Goal: Task Accomplishment & Management: Use online tool/utility

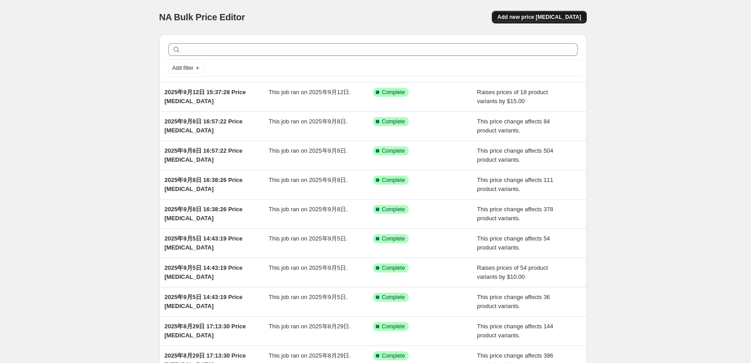
click at [552, 17] on span "Add new price [MEDICAL_DATA]" at bounding box center [539, 17] width 84 height 7
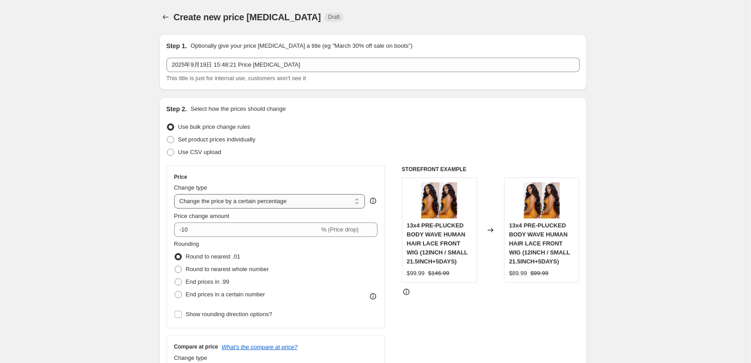
click at [217, 199] on select "Change the price to a certain amount Change the price by a certain amount Chang…" at bounding box center [269, 201] width 191 height 14
select select "by"
click at [176, 194] on select "Change the price to a certain amount Change the price by a certain amount Chang…" at bounding box center [269, 201] width 191 height 14
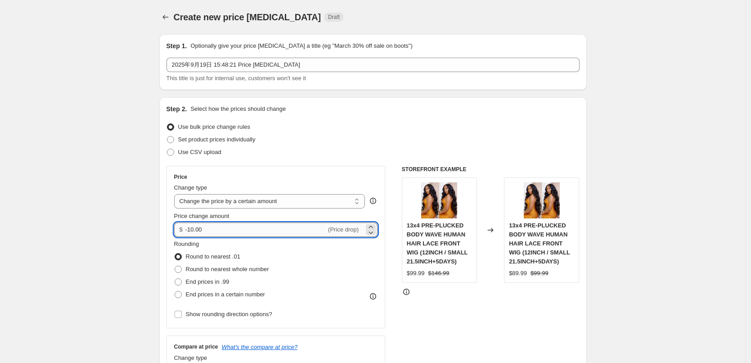
click at [215, 228] on input "-10.00" at bounding box center [255, 229] width 141 height 14
drag, startPoint x: 188, startPoint y: 228, endPoint x: 177, endPoint y: 228, distance: 10.8
click at [177, 228] on div "$ -10.00 (Price drop)" at bounding box center [276, 229] width 204 height 14
type input "8.00"
click at [196, 285] on span "End prices in .99" at bounding box center [208, 281] width 44 height 7
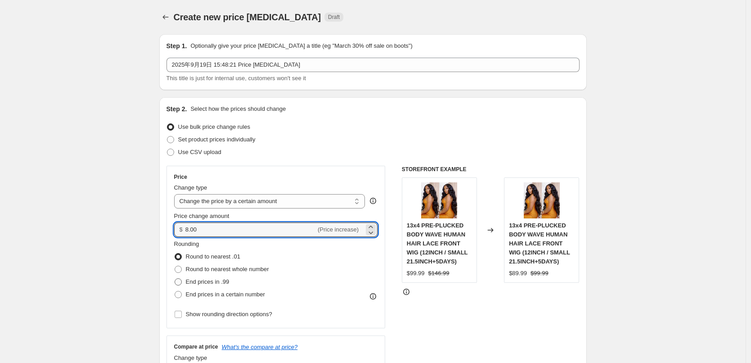
click at [175, 279] on input "End prices in .99" at bounding box center [175, 278] width 0 height 0
radio input "true"
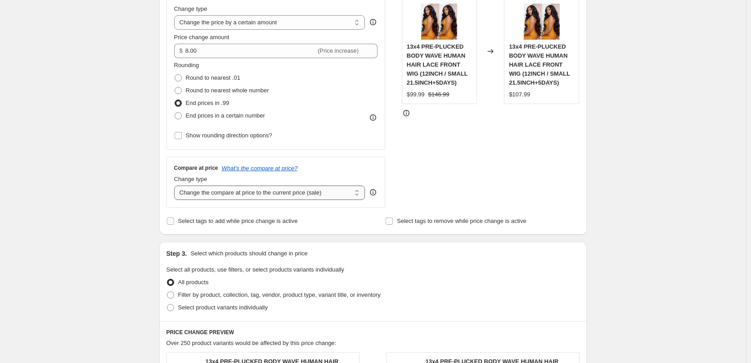
scroll to position [180, 0]
click at [202, 293] on span "Filter by product, collection, tag, vendor, product type, variant title, or inv…" at bounding box center [279, 293] width 203 height 7
click at [167, 290] on input "Filter by product, collection, tag, vendor, product type, variant title, or inv…" at bounding box center [167, 290] width 0 height 0
radio input "true"
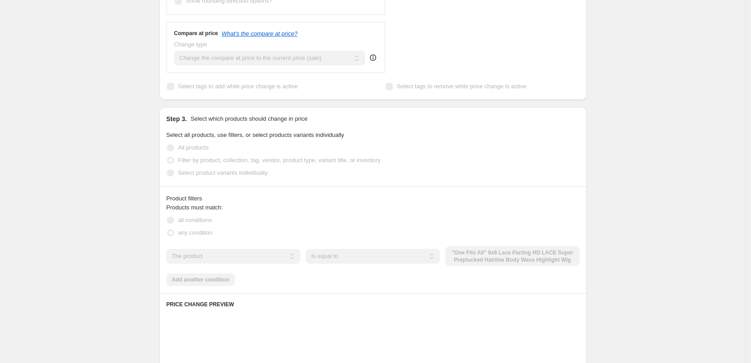
scroll to position [315, 0]
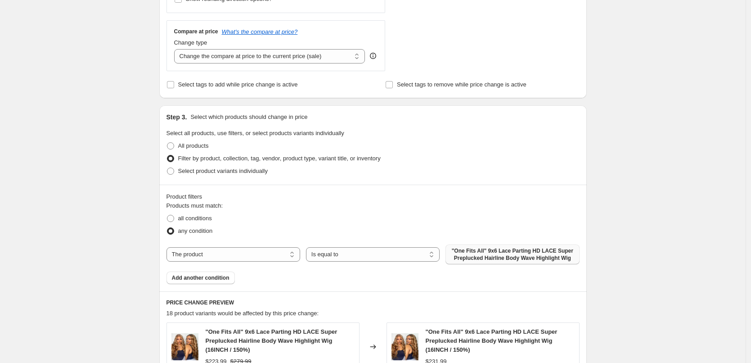
click at [478, 257] on span ""One Fits All" 9x6 Lace Parting HD LACE Super Preplucked Hairline Body Wave Hig…" at bounding box center [512, 254] width 123 height 14
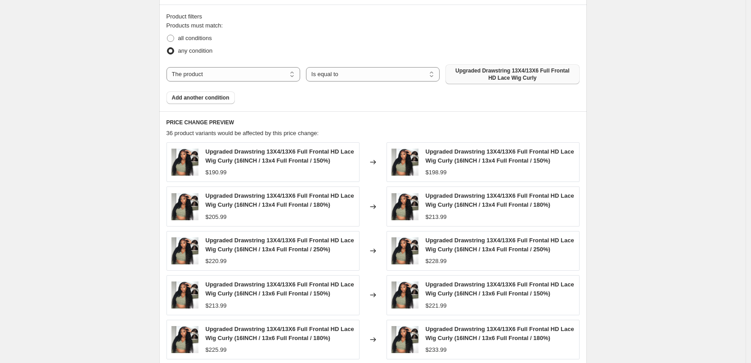
scroll to position [658, 0]
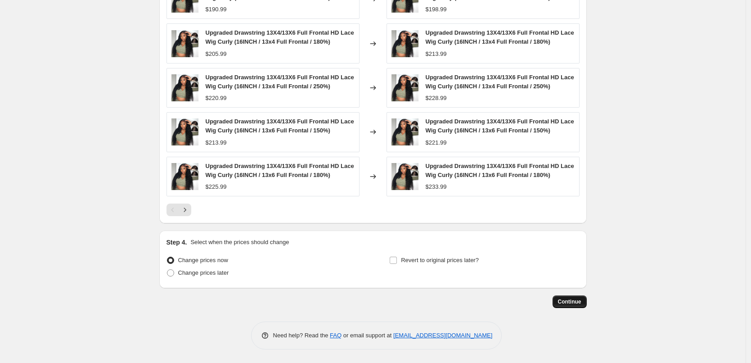
click at [571, 303] on span "Continue" at bounding box center [569, 301] width 23 height 7
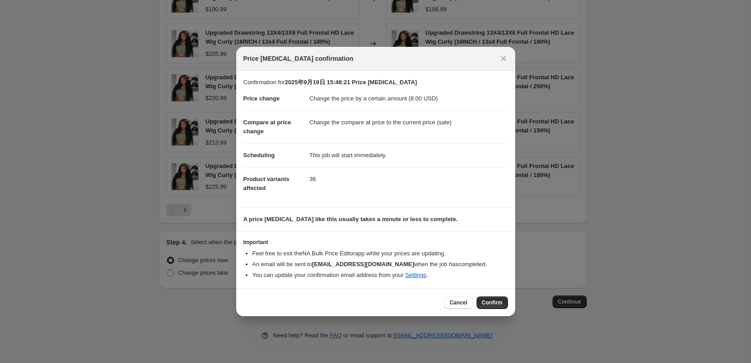
click at [493, 306] on span "Confirm" at bounding box center [492, 302] width 21 height 7
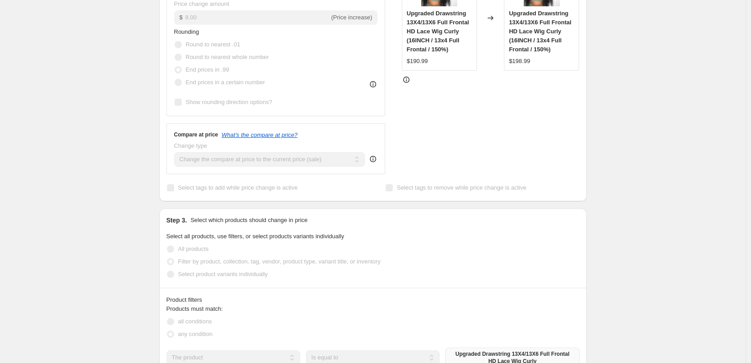
scroll to position [73, 0]
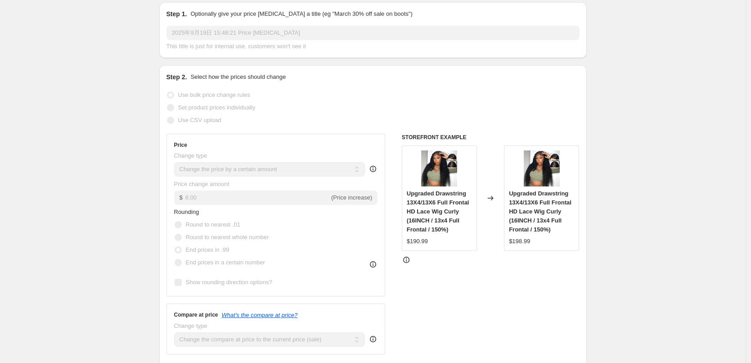
select select "by"
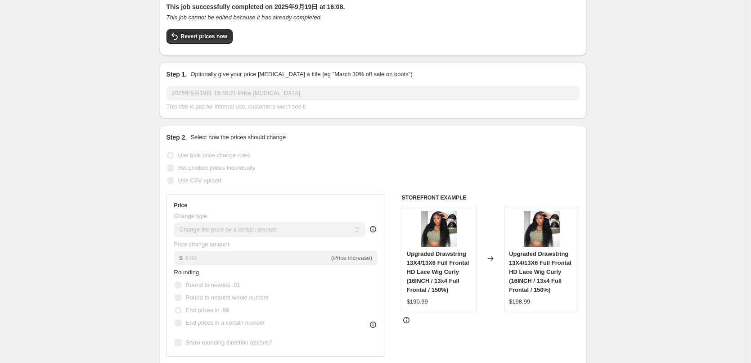
scroll to position [0, 0]
